Goal: Task Accomplishment & Management: Use online tool/utility

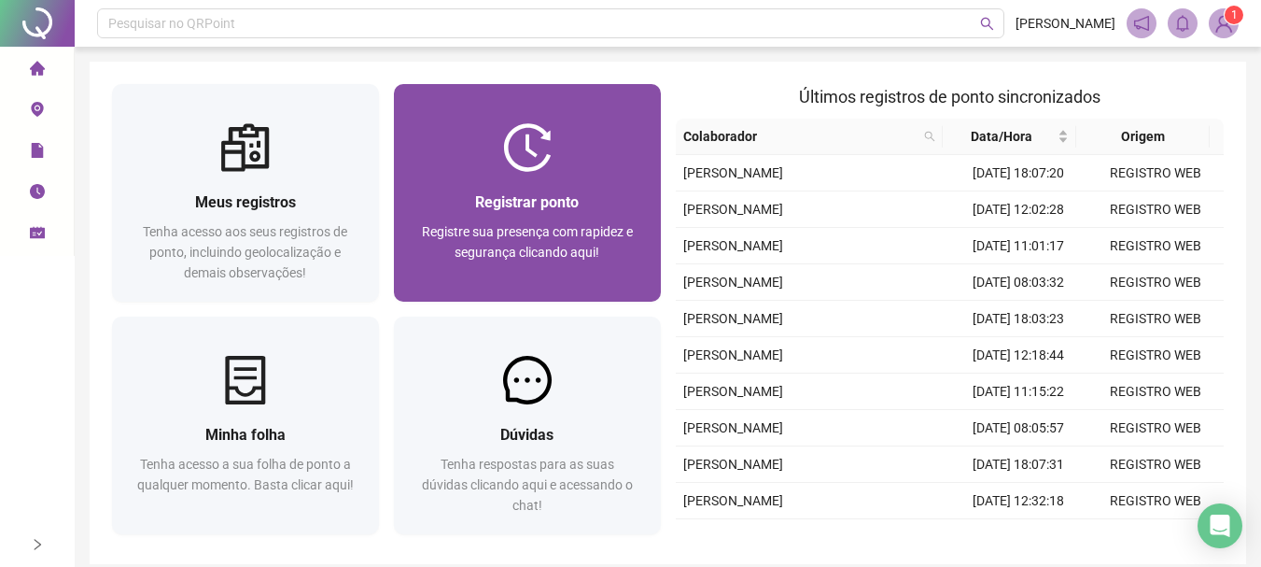
click at [581, 207] on div "Registrar ponto" at bounding box center [527, 201] width 222 height 23
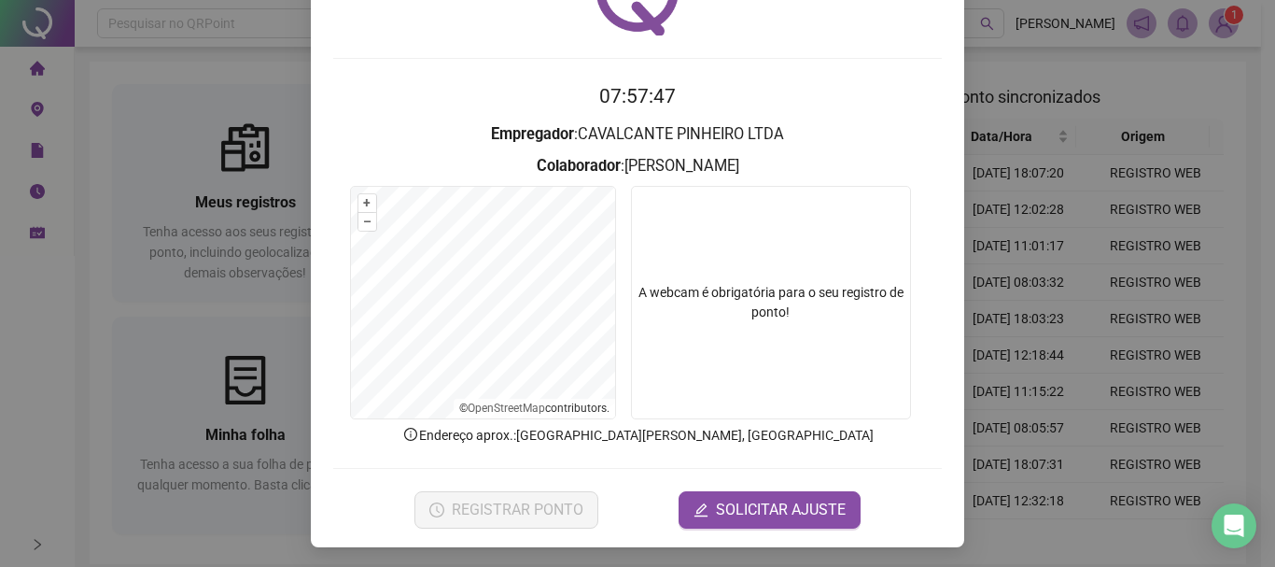
scroll to position [121, 0]
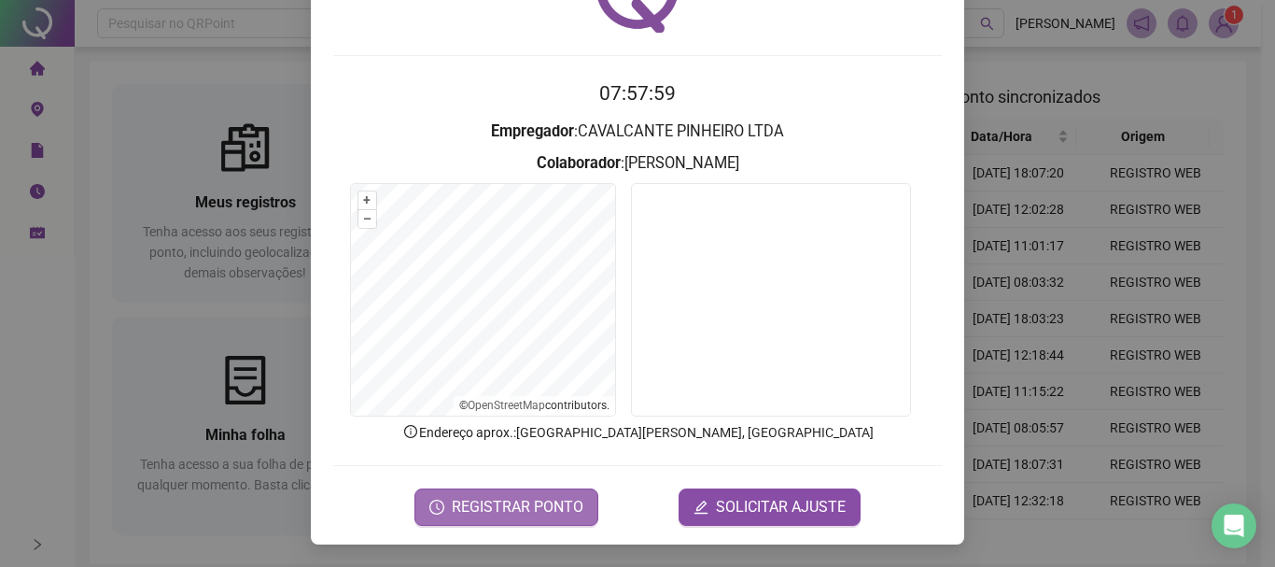
click at [518, 506] on span "REGISTRAR PONTO" at bounding box center [518, 507] width 132 height 22
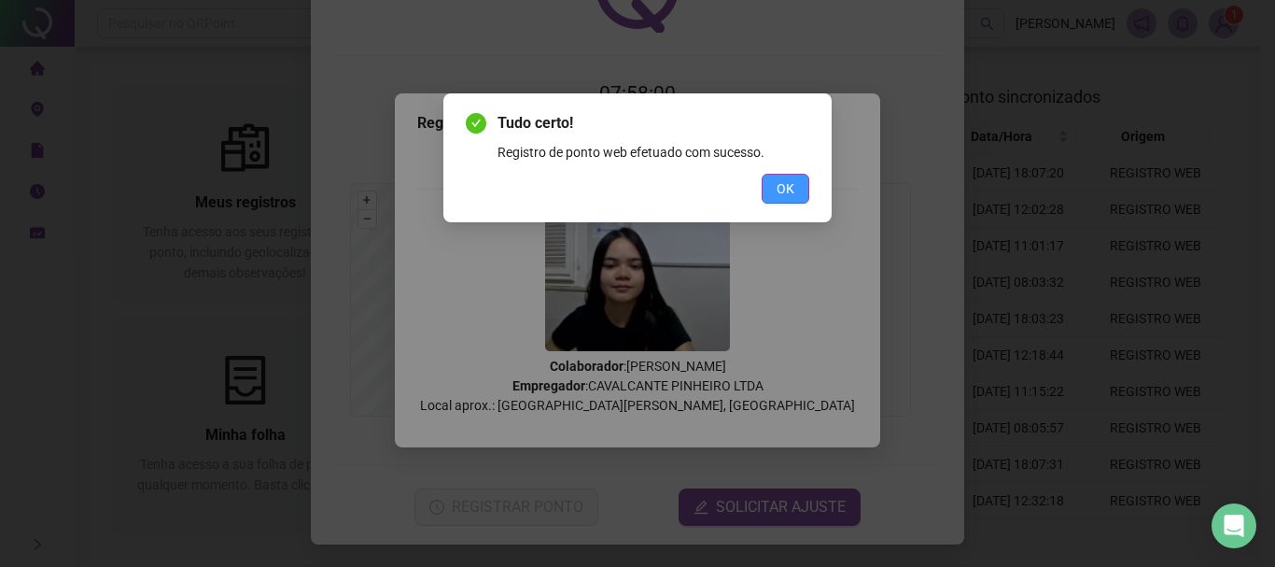
click at [766, 193] on button "OK" at bounding box center [786, 189] width 48 height 30
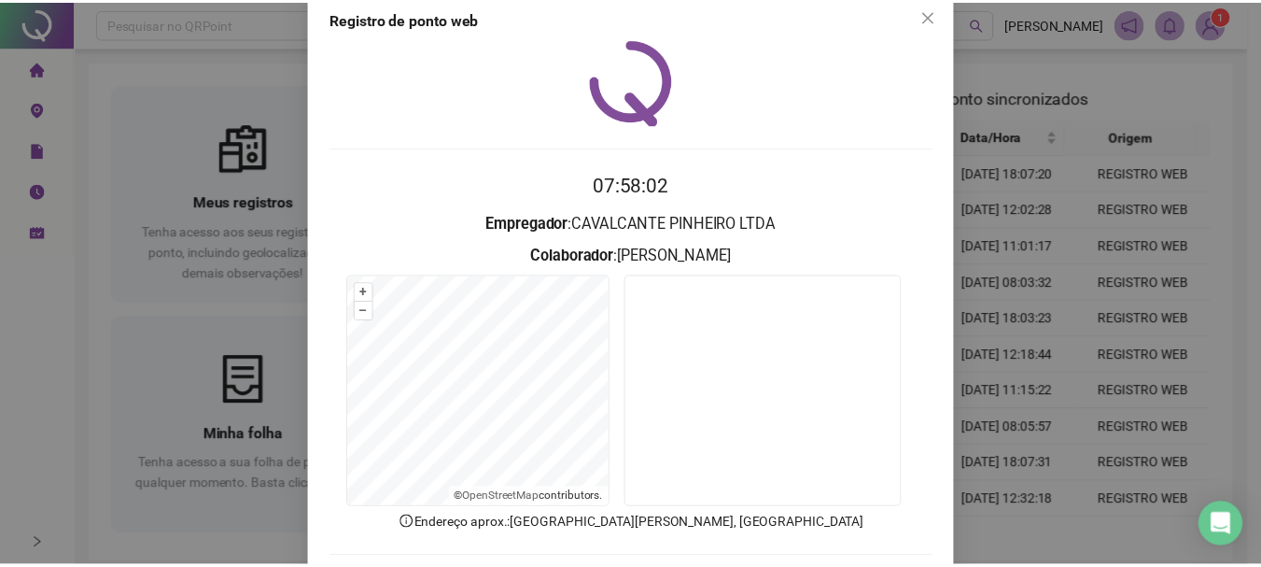
scroll to position [0, 0]
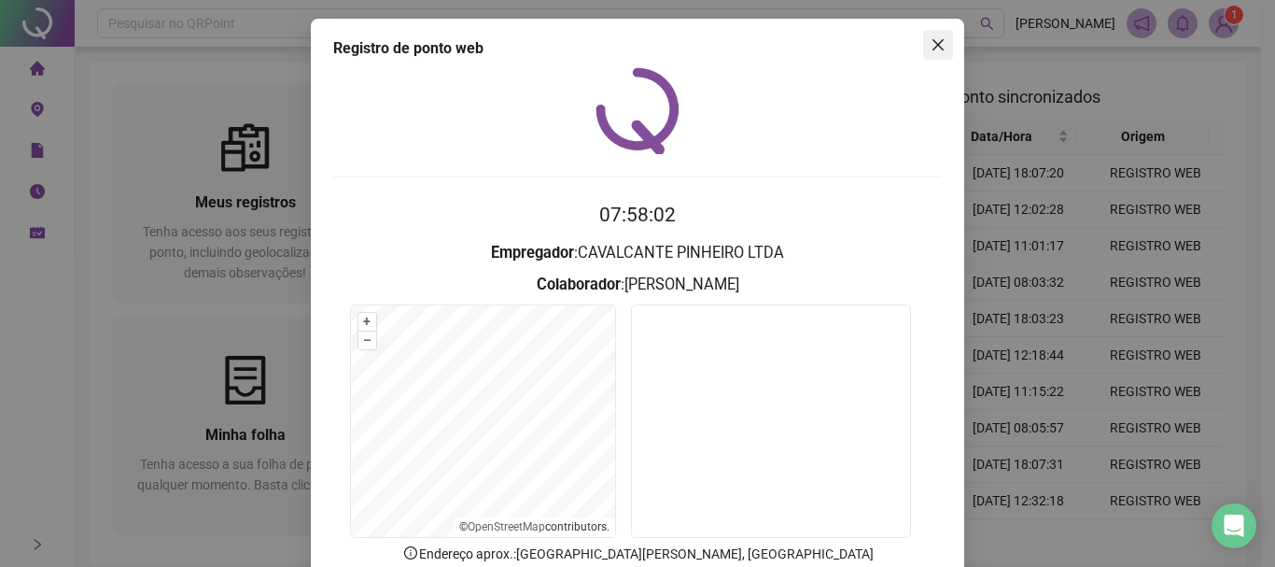
click at [931, 49] on icon "close" at bounding box center [938, 44] width 15 height 15
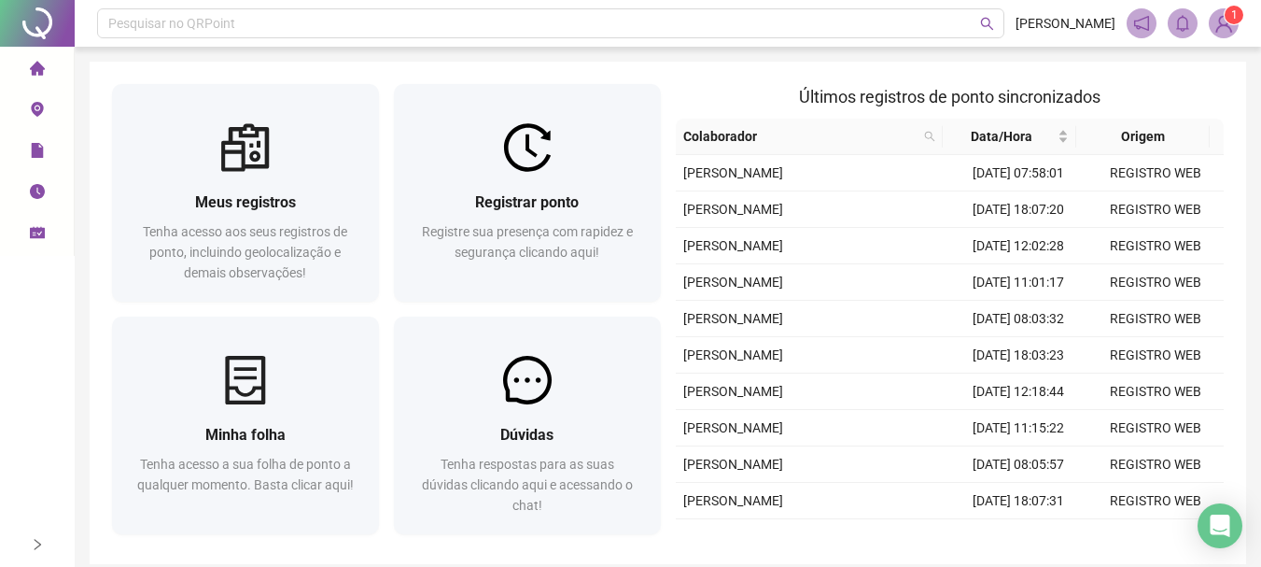
click at [1223, 23] on img at bounding box center [1224, 23] width 28 height 28
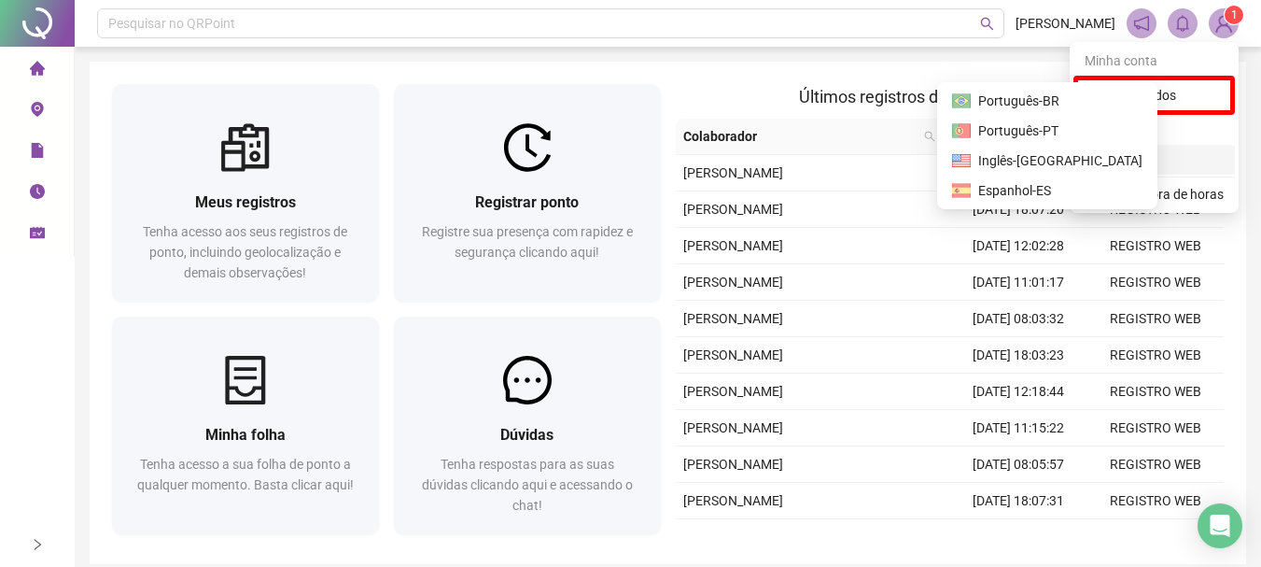
click at [890, 66] on div "Meus registros Tenha acesso aos seus registros de ponto, incluindo geolocalizaç…" at bounding box center [668, 313] width 1156 height 502
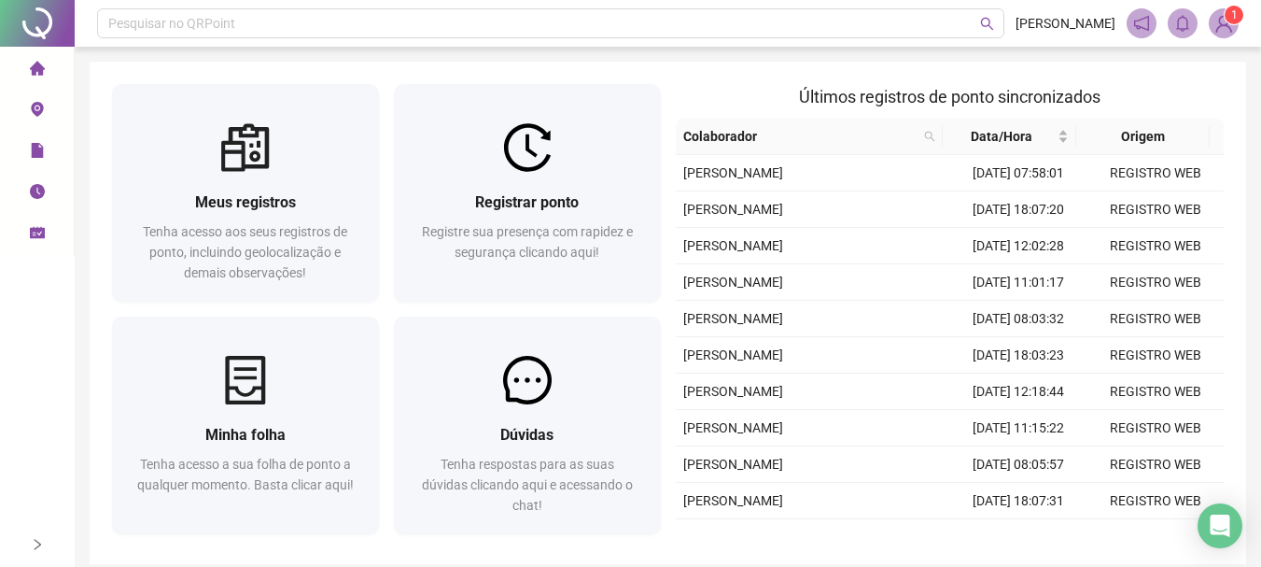
click at [1232, 27] on img at bounding box center [1224, 23] width 28 height 28
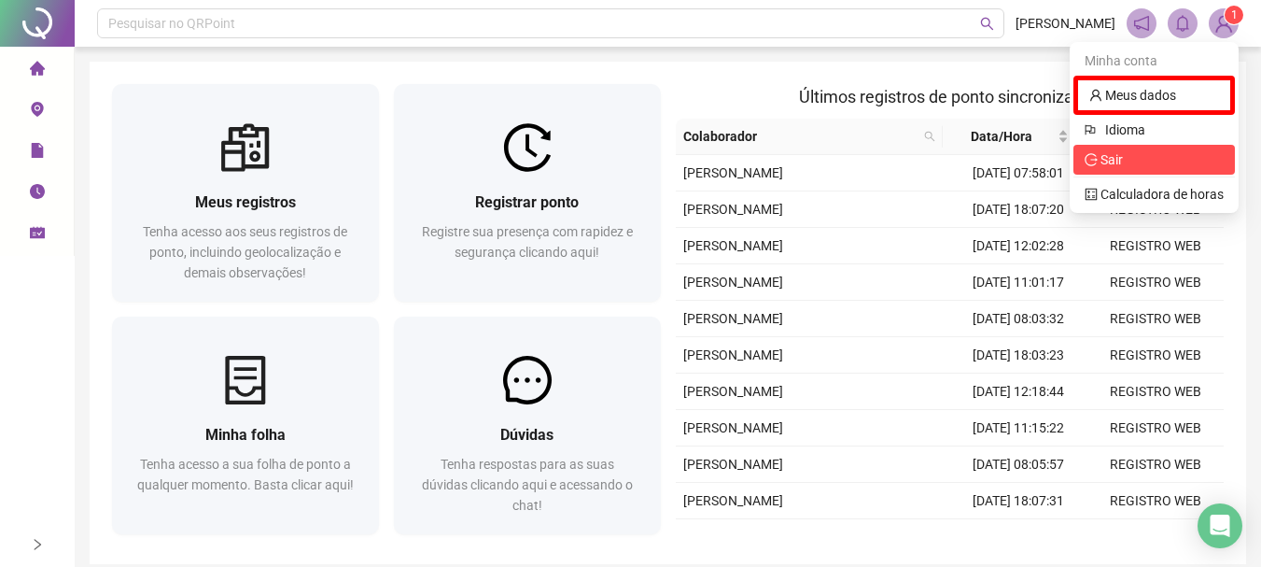
click at [1121, 160] on span "Sair" at bounding box center [1111, 159] width 22 height 15
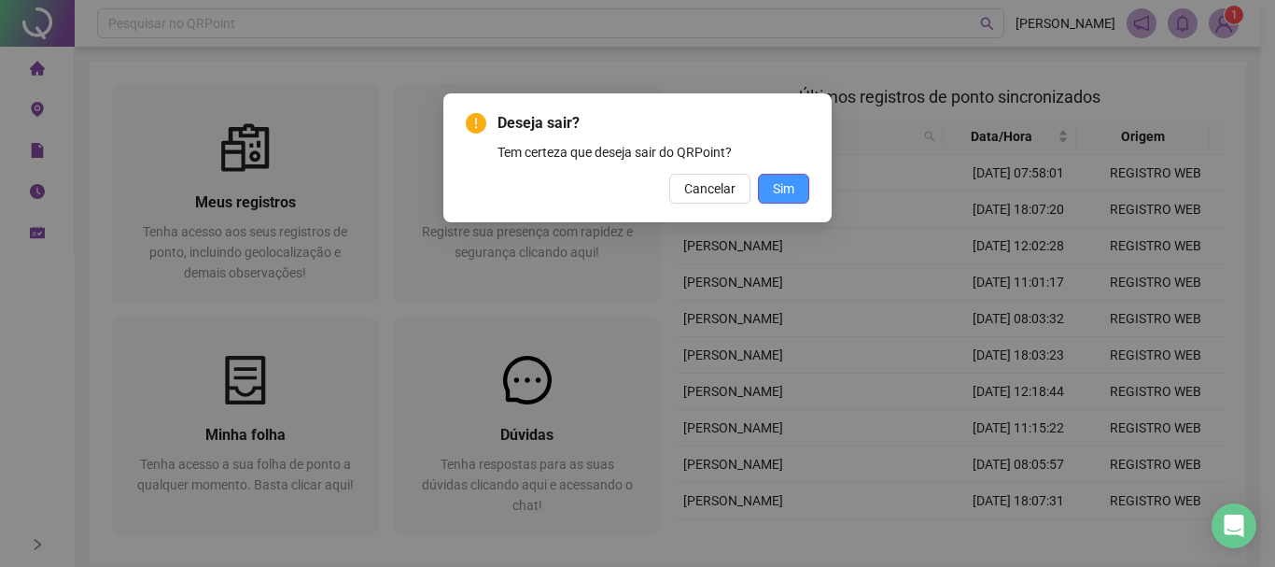
click at [792, 192] on span "Sim" at bounding box center [783, 188] width 21 height 21
